Goal: Information Seeking & Learning: Learn about a topic

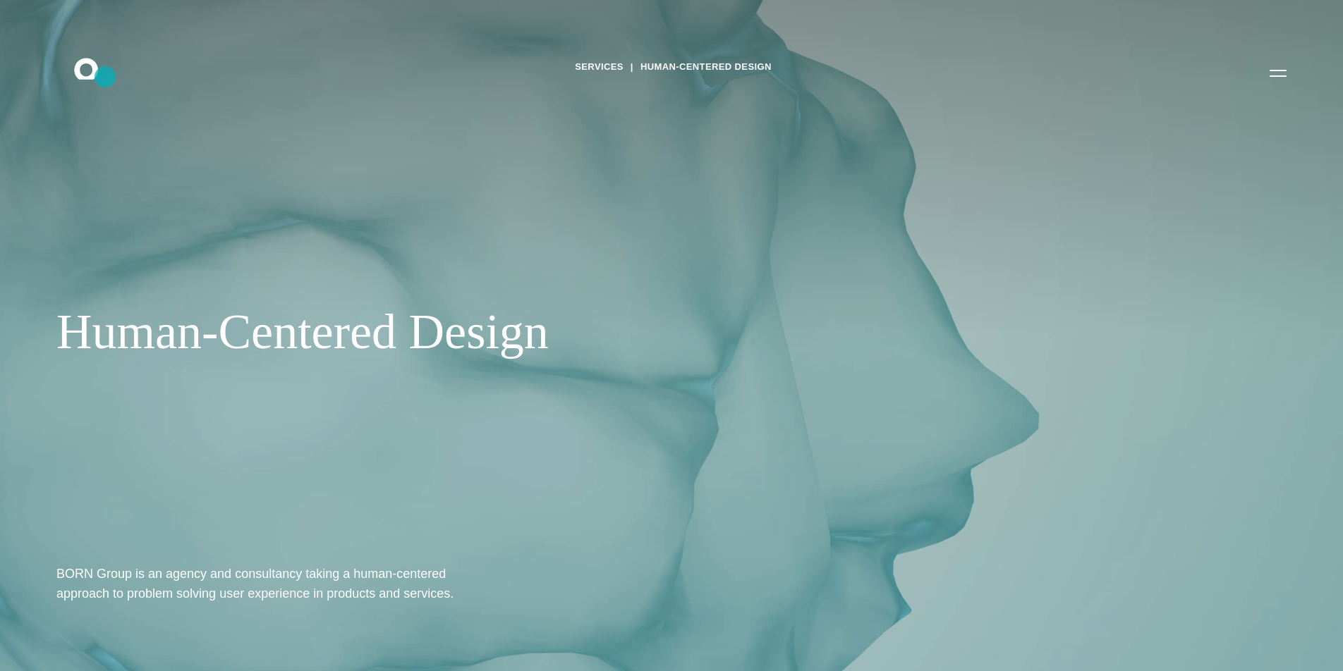
click at [105, 77] on icon ".st0{display:none;} .st1{display:inline;} .st2{font-family:'HelveticaNeue-Mediu…" at bounding box center [96, 72] width 90 height 37
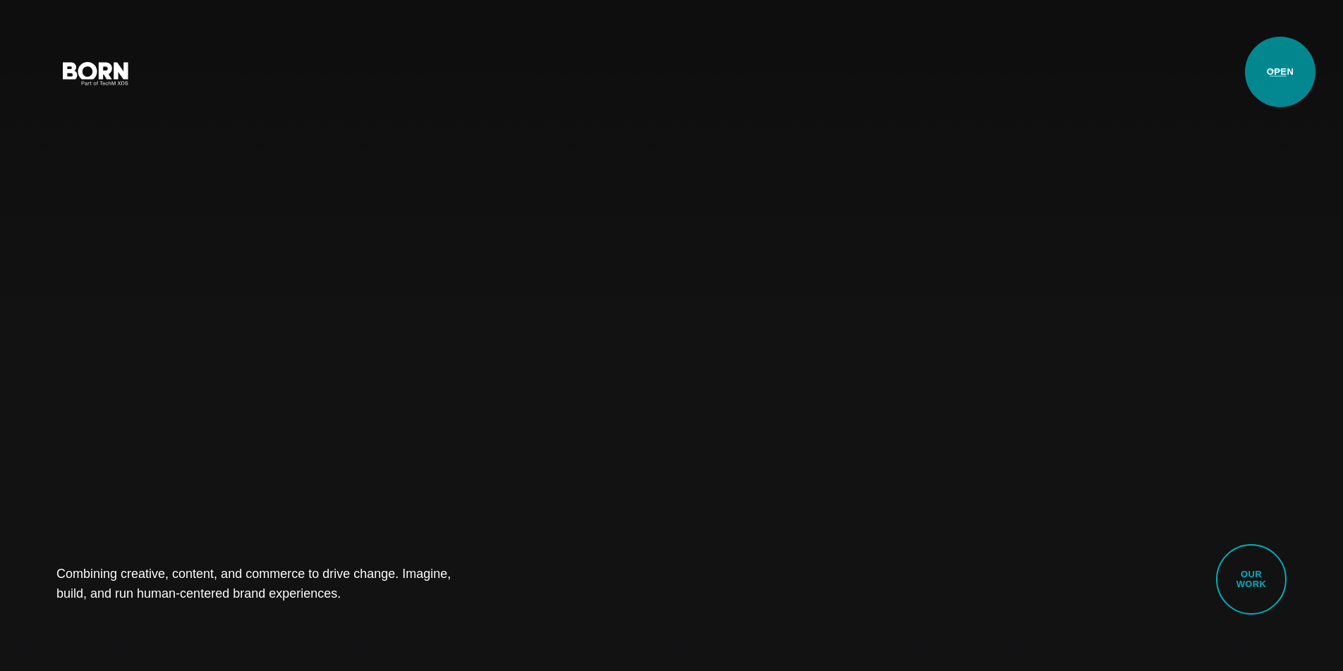
click at [1280, 72] on button "Primary Menu" at bounding box center [1278, 73] width 34 height 30
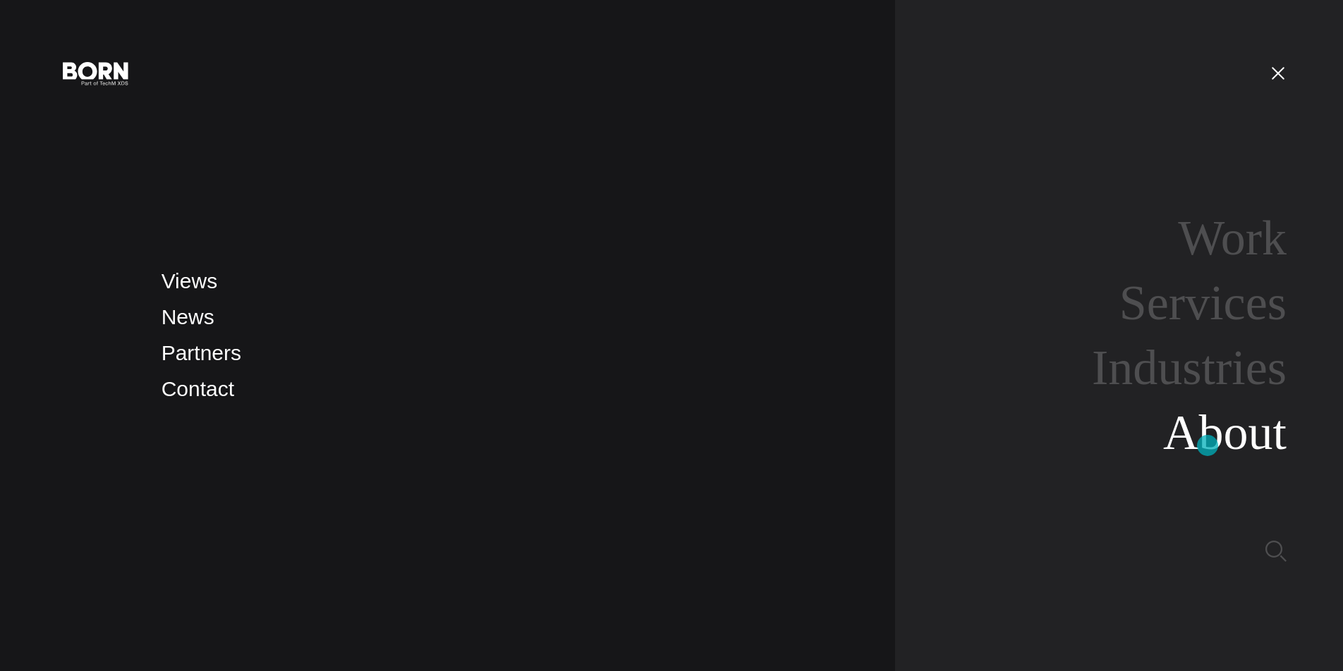
click at [1207, 446] on link "About" at bounding box center [1224, 433] width 123 height 54
click at [1213, 445] on link "About" at bounding box center [1224, 433] width 123 height 54
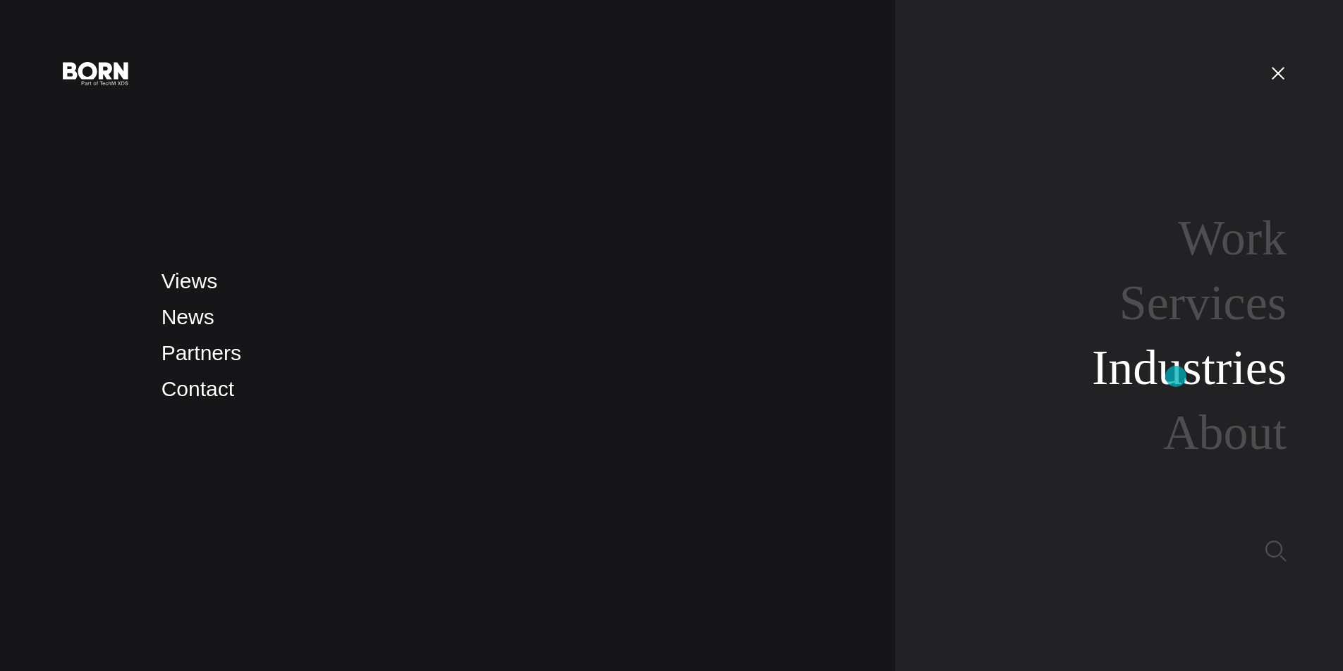
click at [1176, 377] on link "Industries" at bounding box center [1189, 368] width 195 height 54
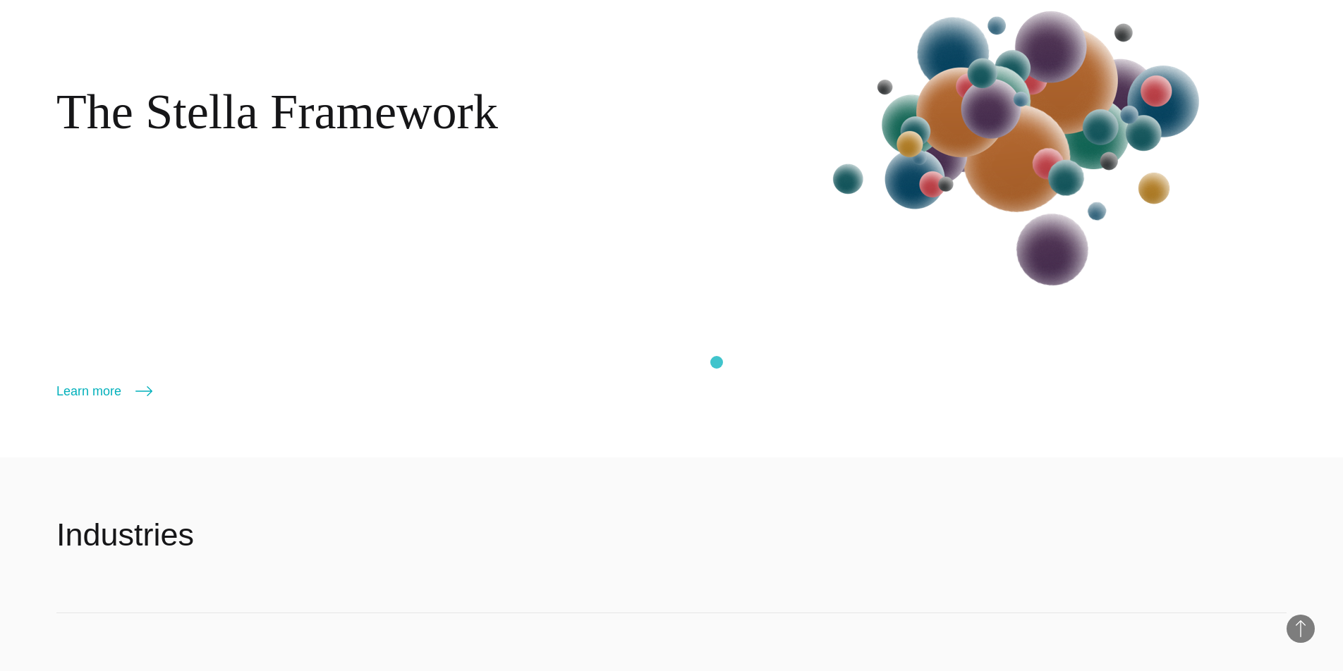
scroll to position [2095, 0]
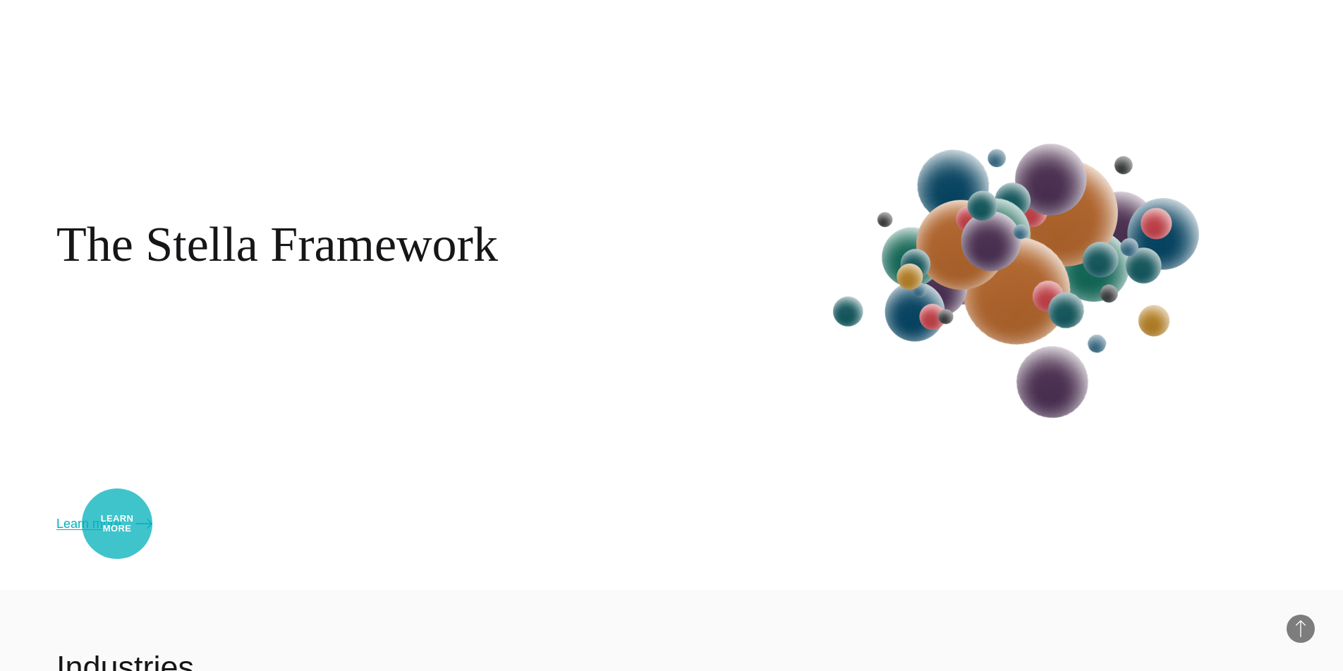
click at [117, 524] on link "Learn more" at bounding box center [104, 524] width 96 height 20
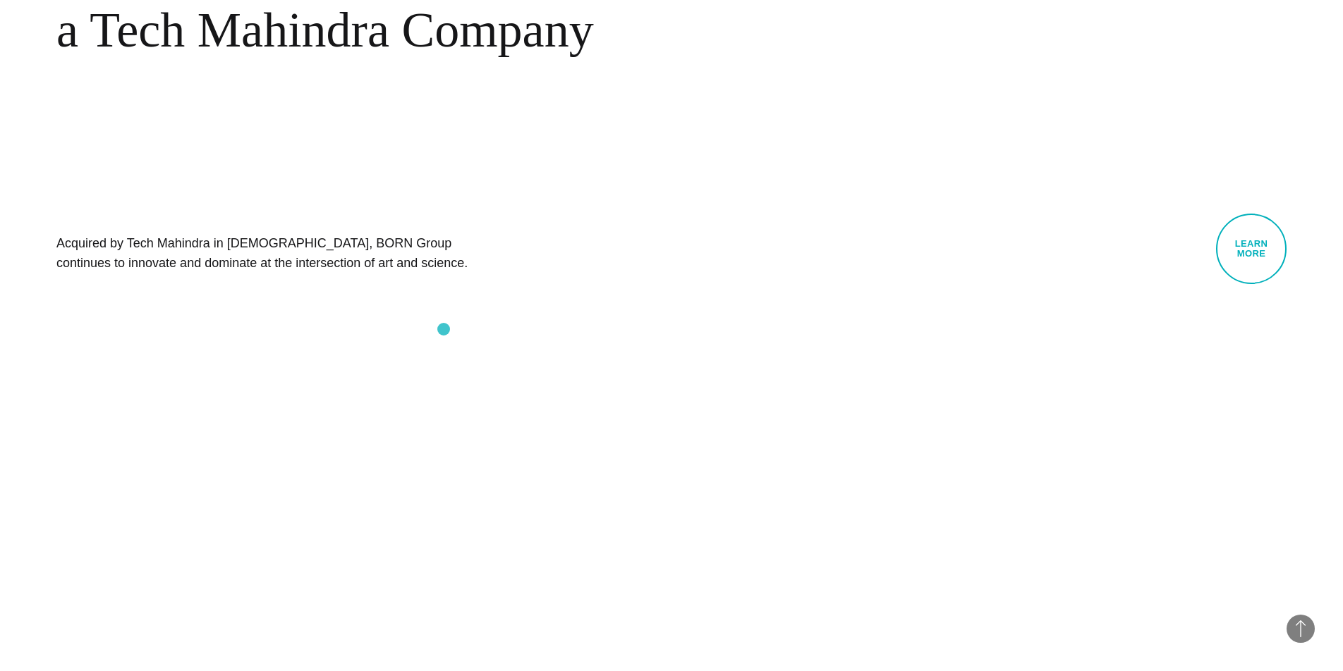
scroll to position [997, 0]
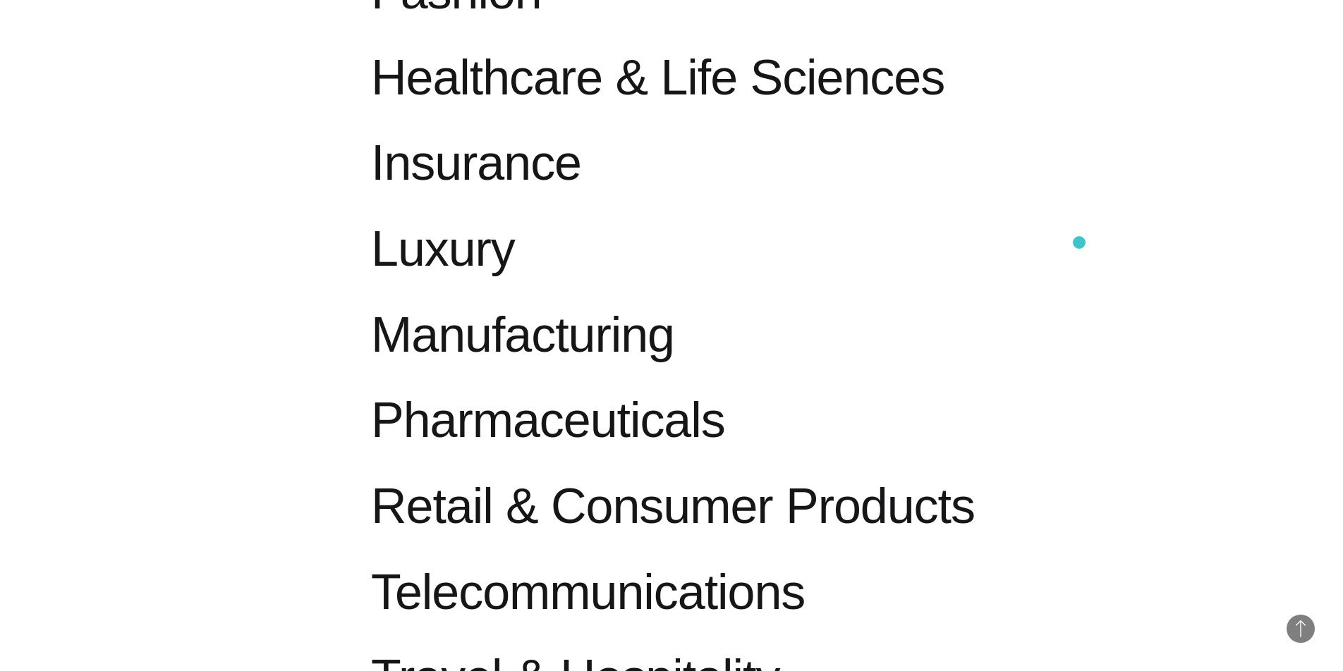
scroll to position [1469, 0]
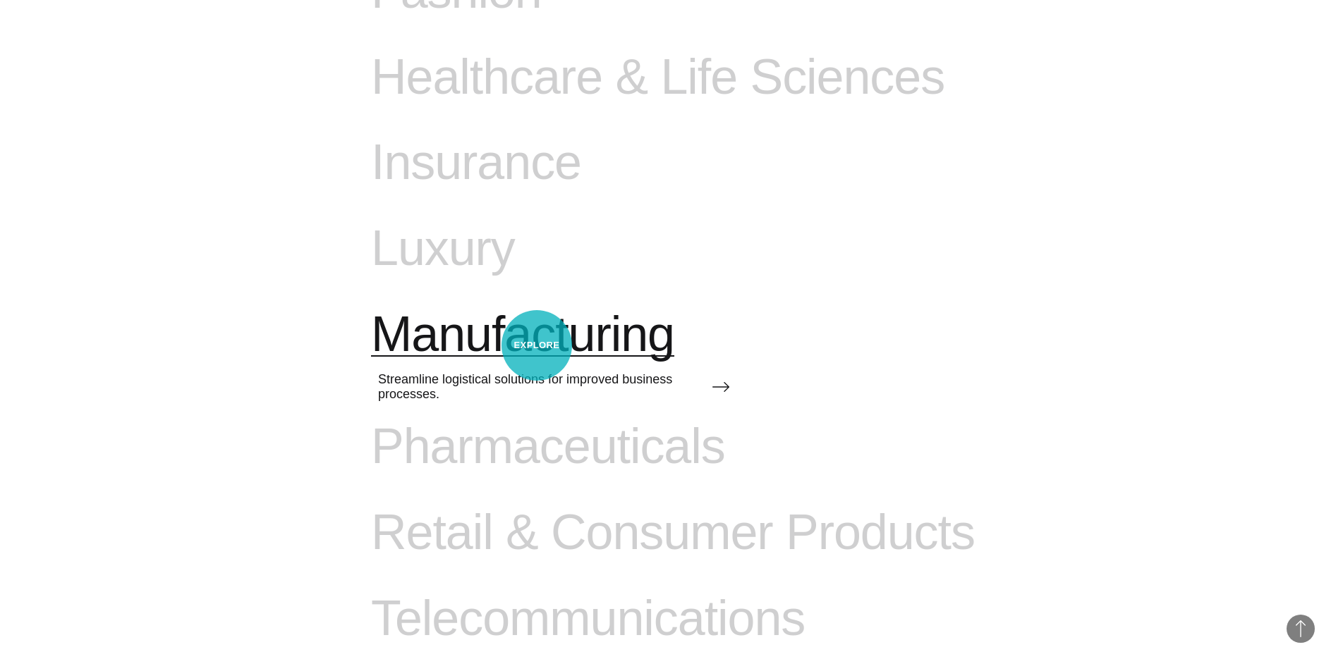
click at [537, 346] on span "Manufacturing" at bounding box center [522, 335] width 303 height 58
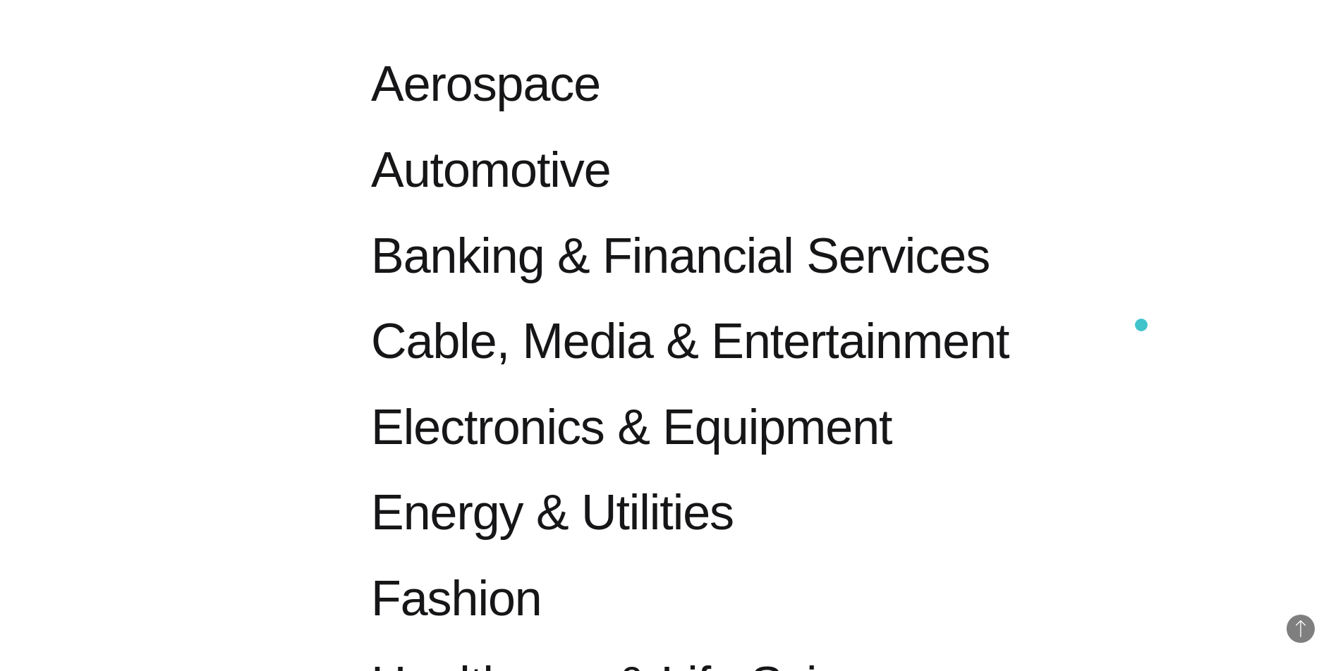
scroll to position [942, 0]
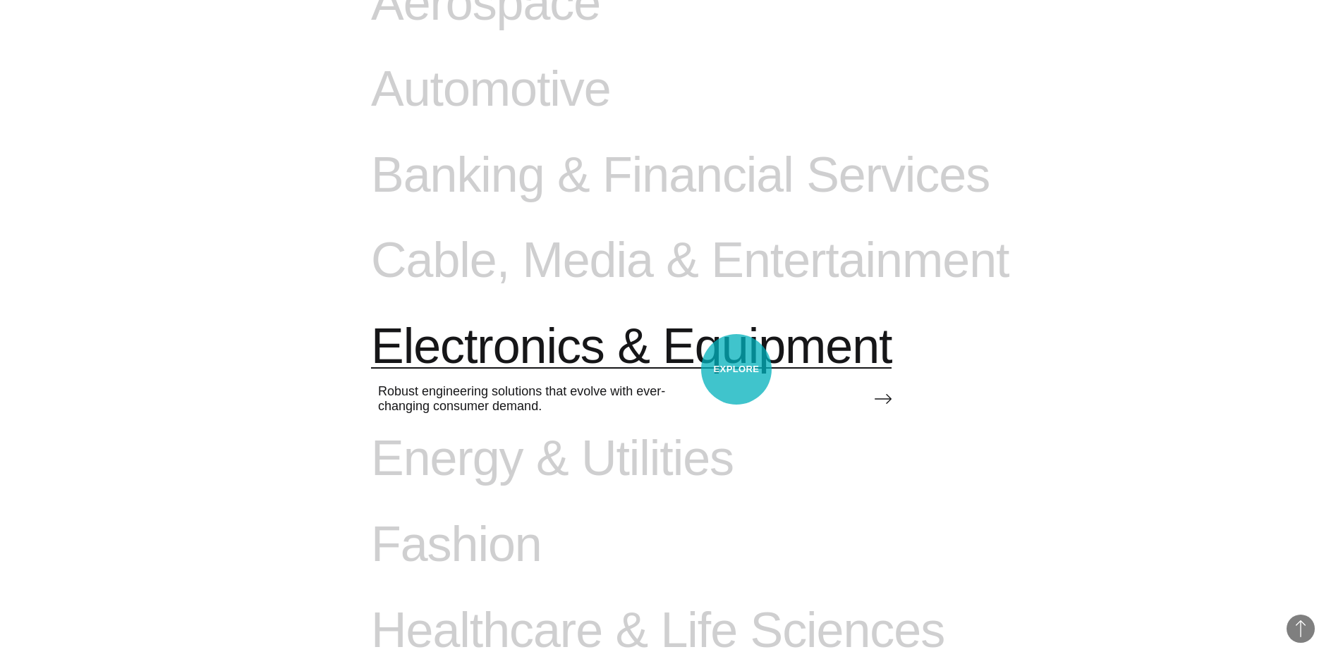
click at [736, 370] on span "Electronics & Equipment" at bounding box center [631, 347] width 521 height 58
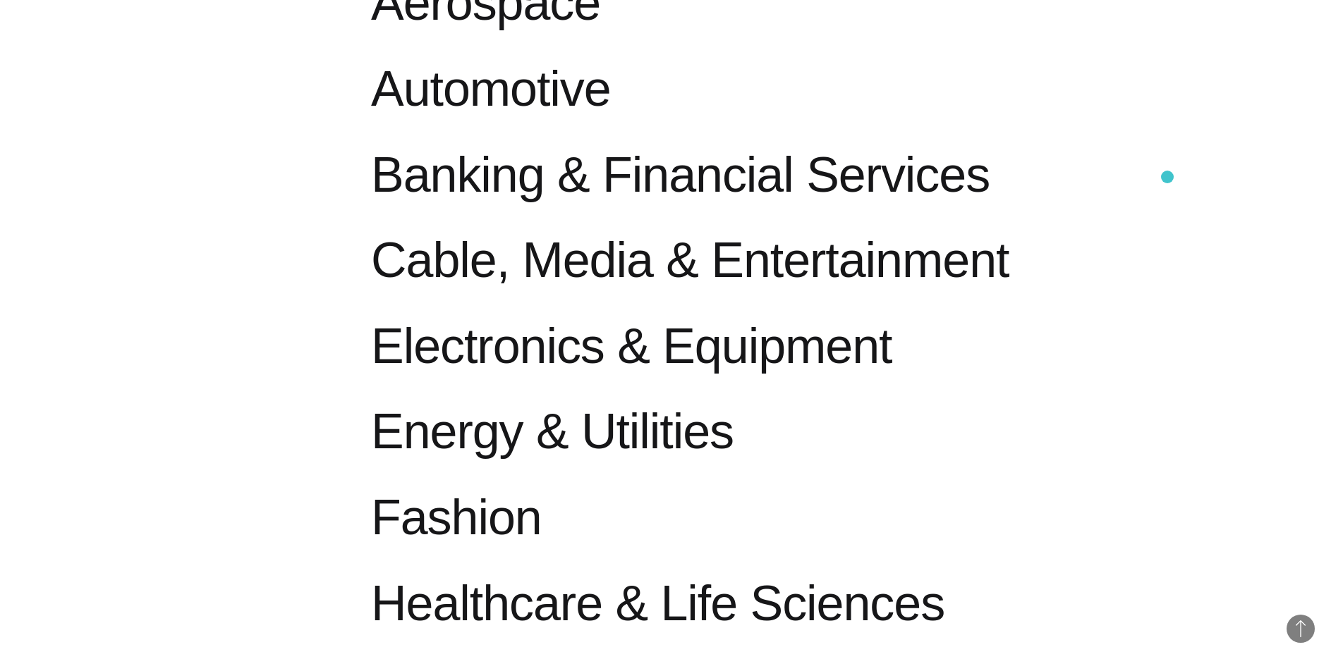
scroll to position [0, 0]
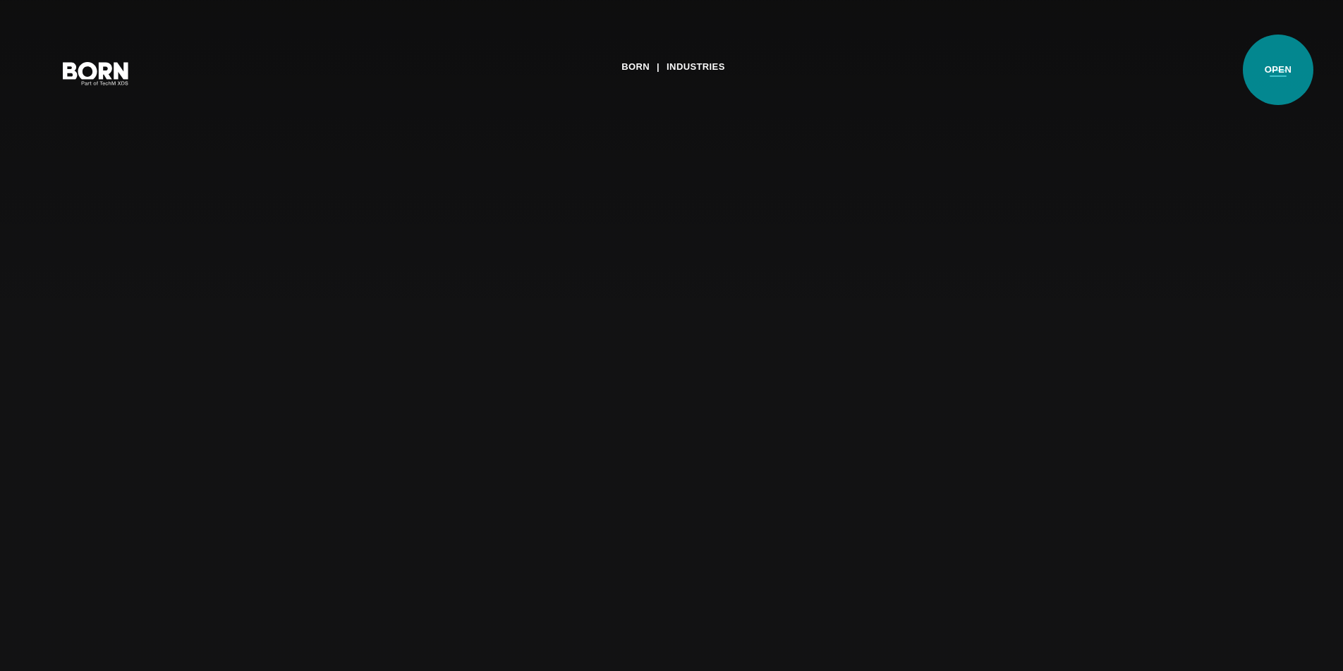
click at [1278, 70] on button "Primary Menu" at bounding box center [1278, 73] width 34 height 30
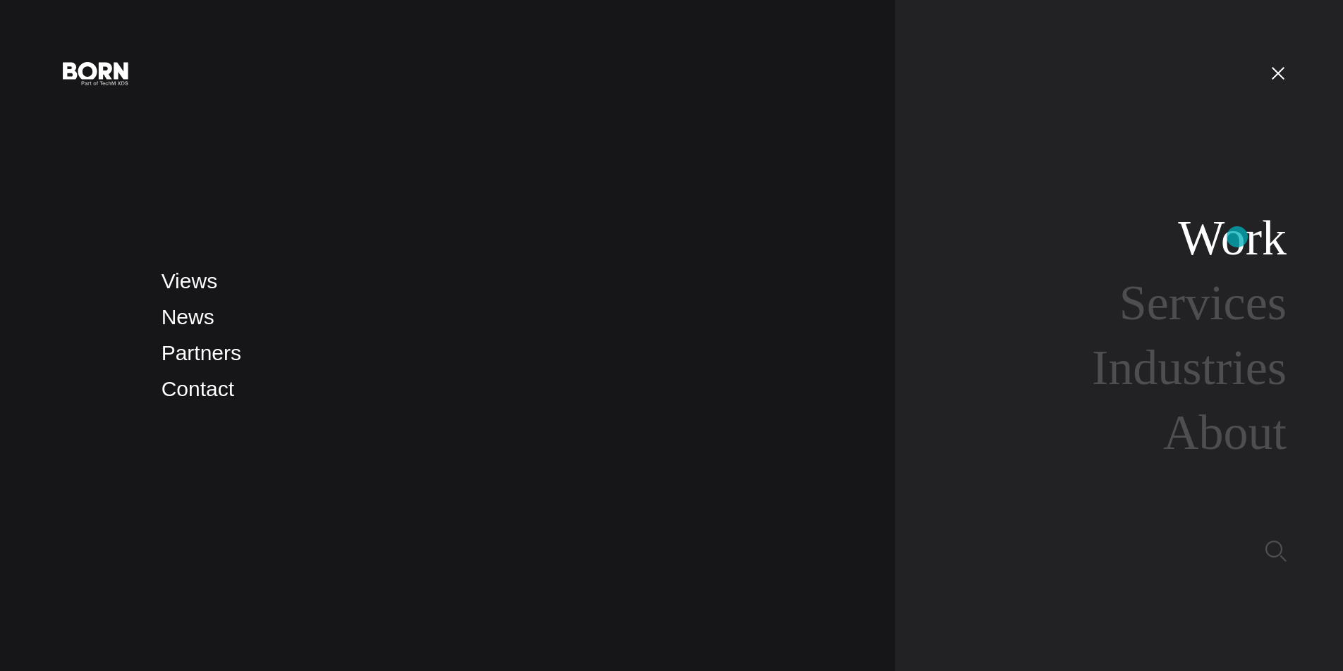
click at [1238, 237] on link "Work" at bounding box center [1232, 238] width 109 height 54
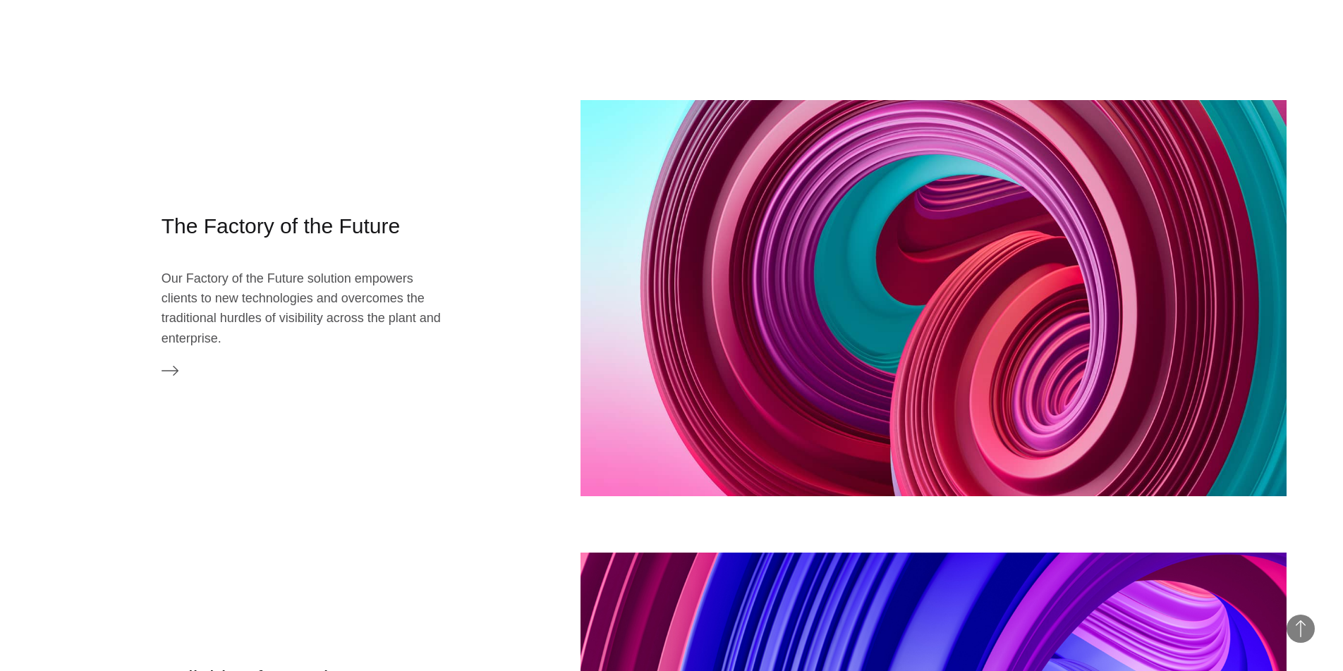
scroll to position [1236, 0]
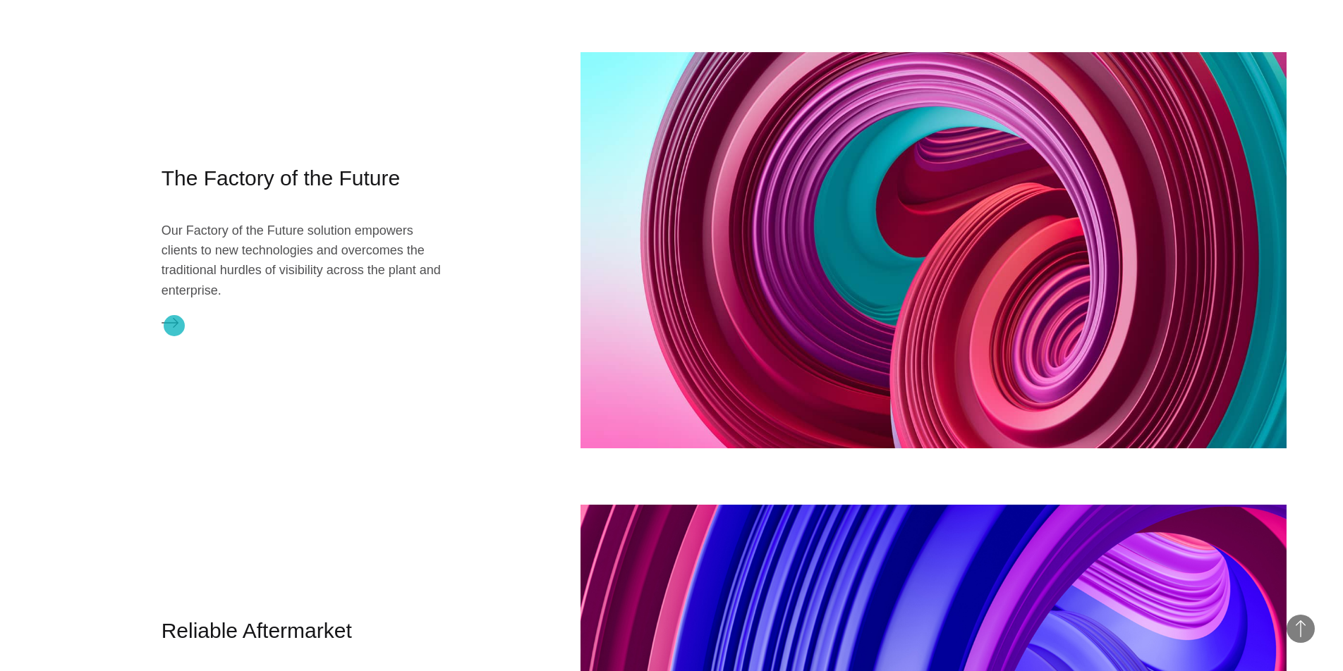
click at [174, 326] on icon at bounding box center [170, 323] width 17 height 10
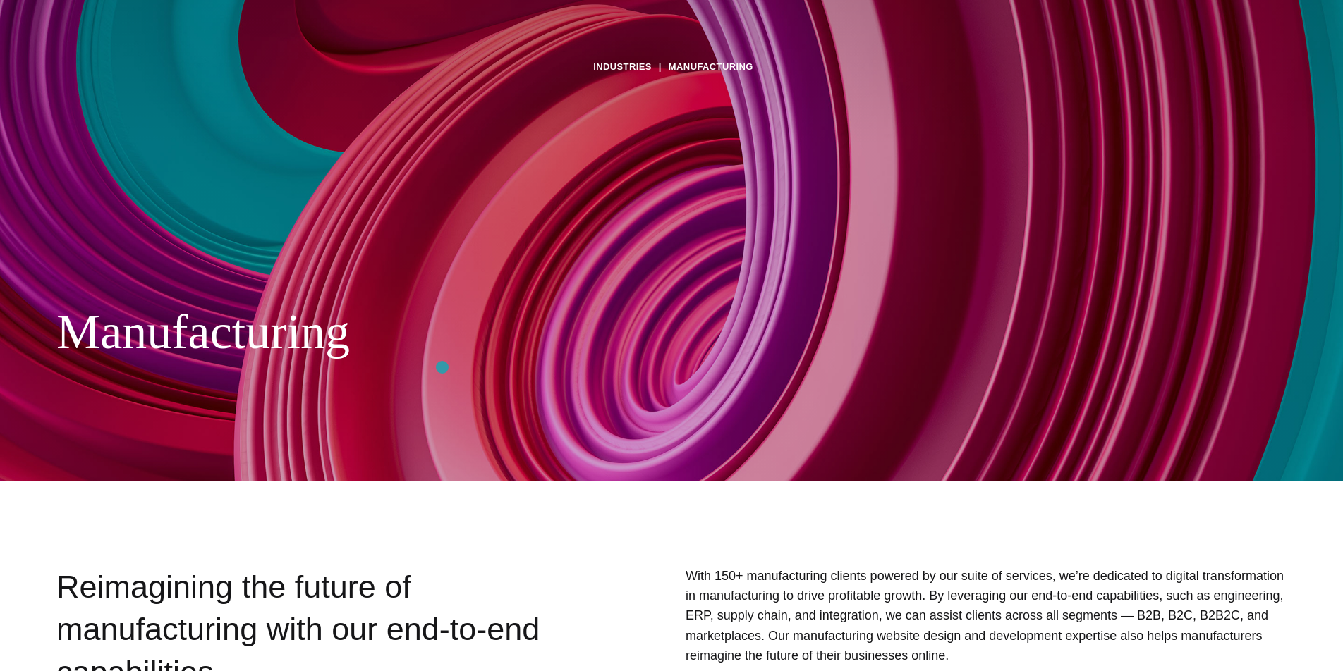
scroll to position [0, 0]
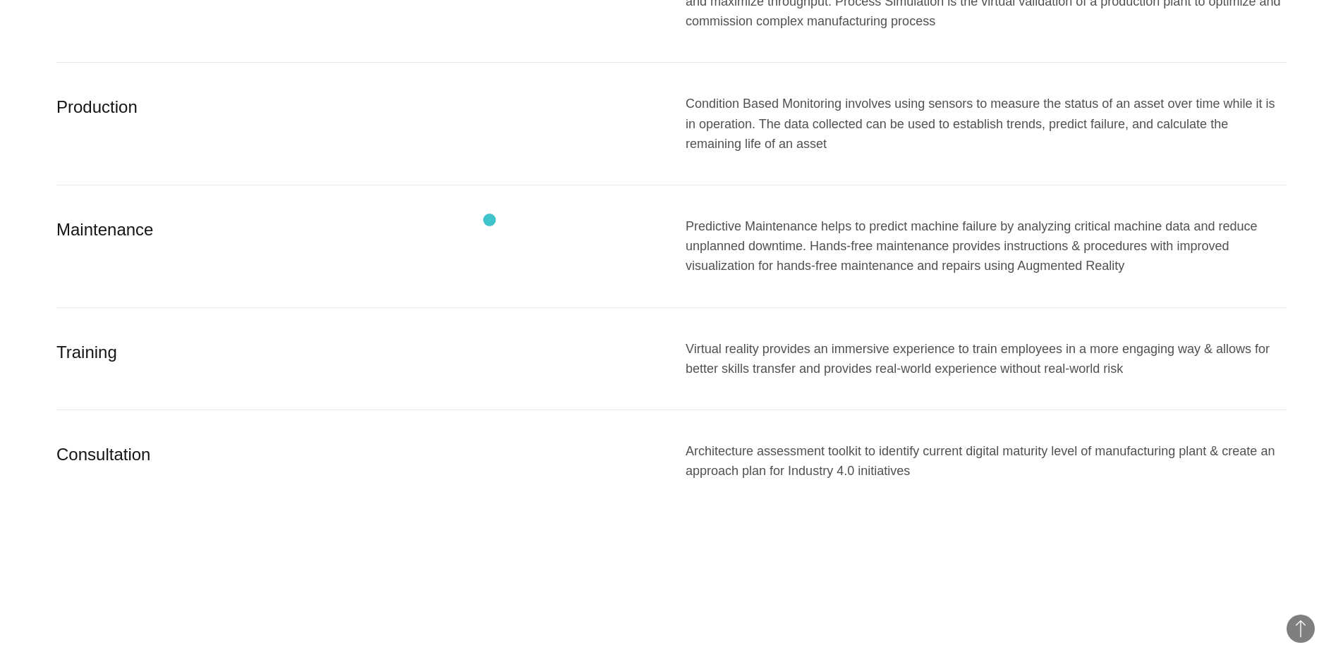
scroll to position [760, 0]
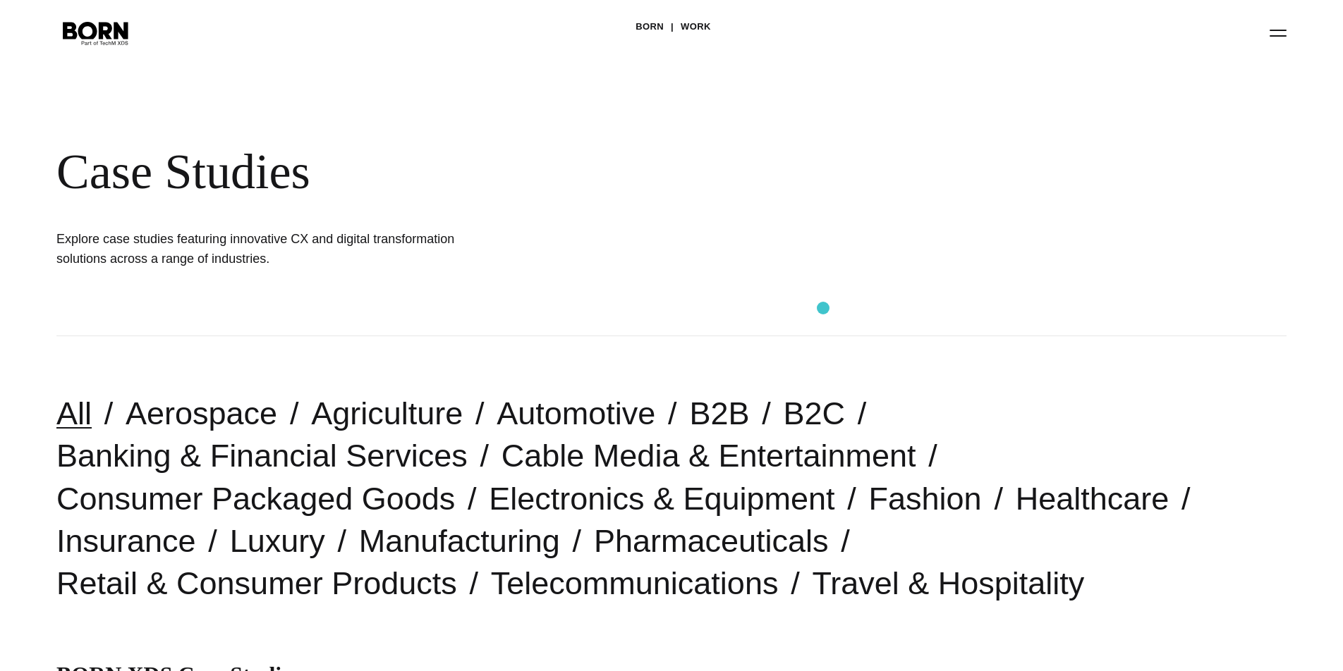
scroll to position [152, 0]
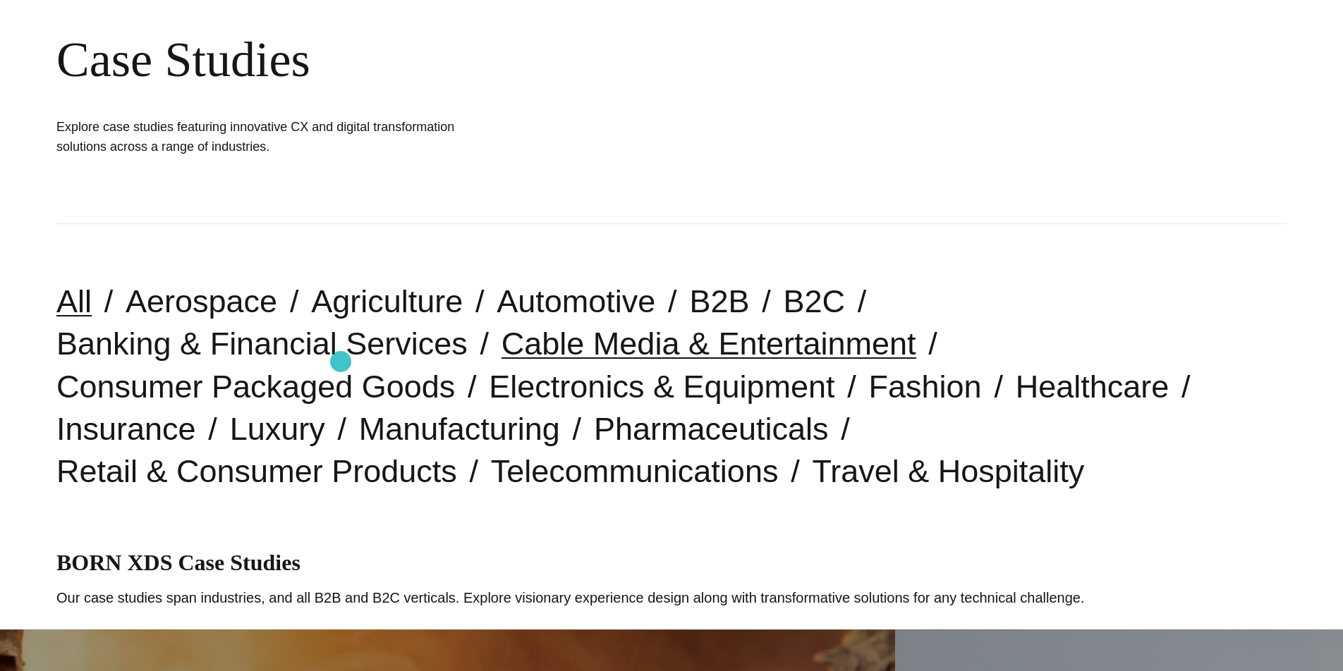
click at [501, 362] on link "Cable Media & Entertainment" at bounding box center [708, 344] width 415 height 36
click at [563, 306] on link "Automotive" at bounding box center [576, 302] width 159 height 36
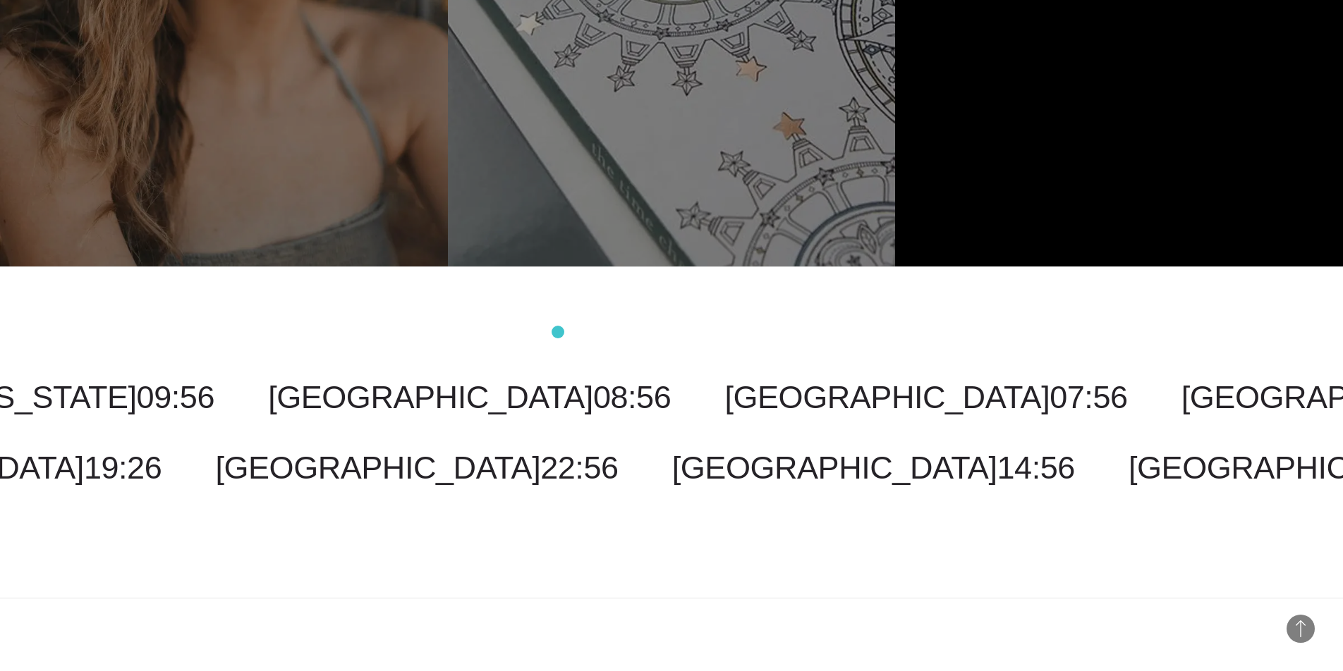
scroll to position [1243, 0]
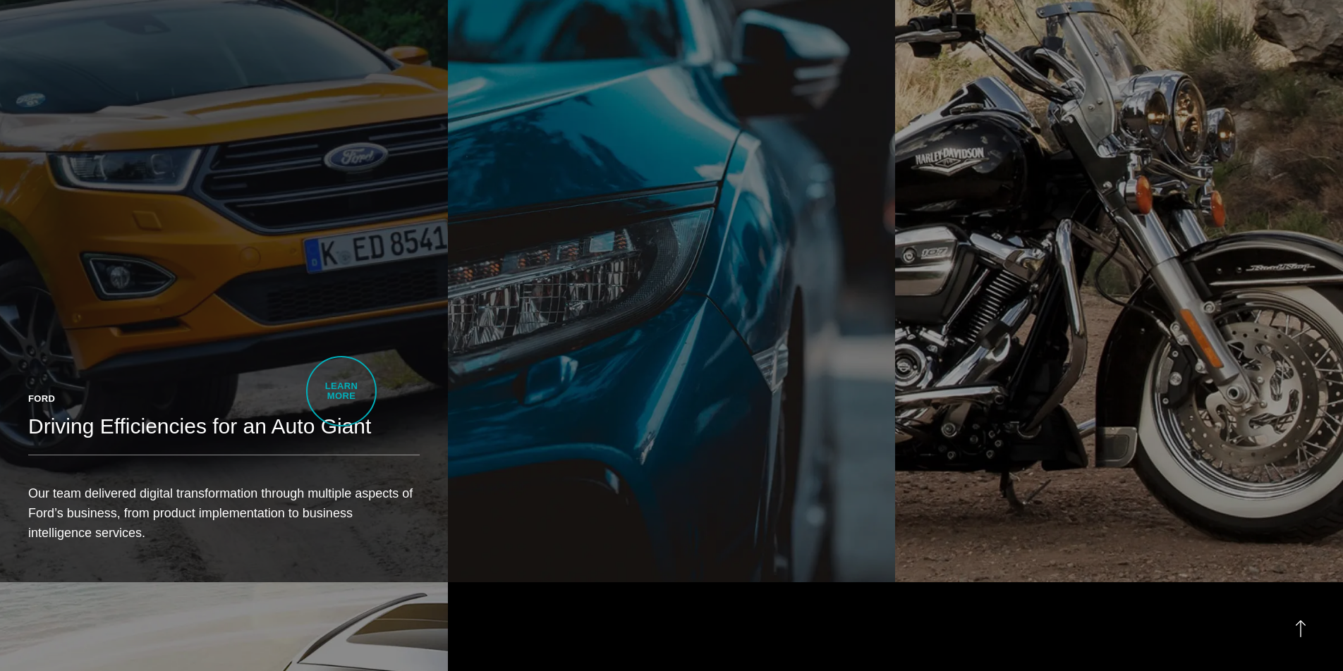
scroll to position [923, 0]
